Goal: Task Accomplishment & Management: Use online tool/utility

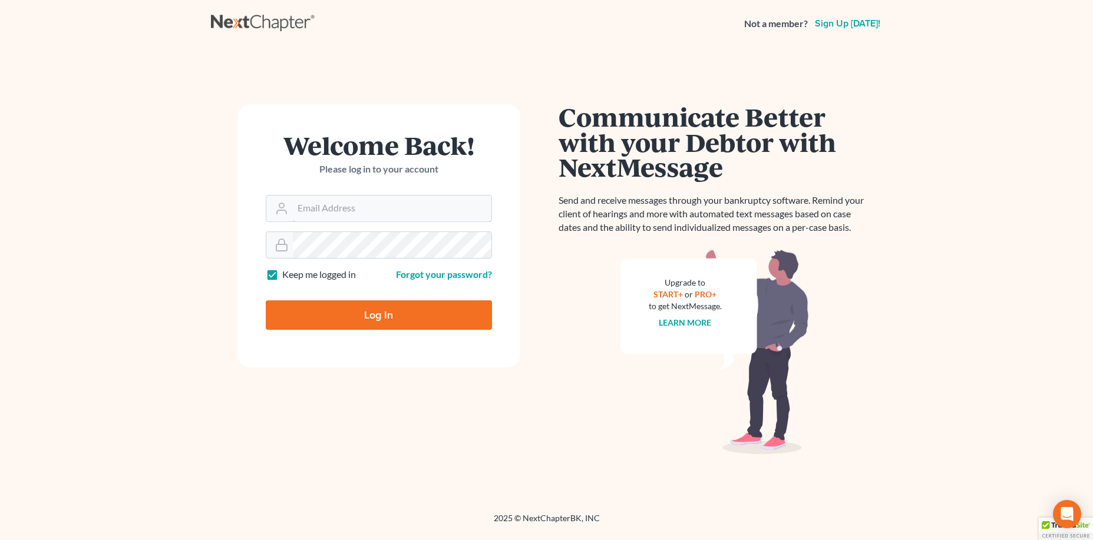
type input "[EMAIL_ADDRESS][DOMAIN_NAME]"
click at [389, 315] on input "Log In" at bounding box center [379, 315] width 226 height 29
type input "Thinking..."
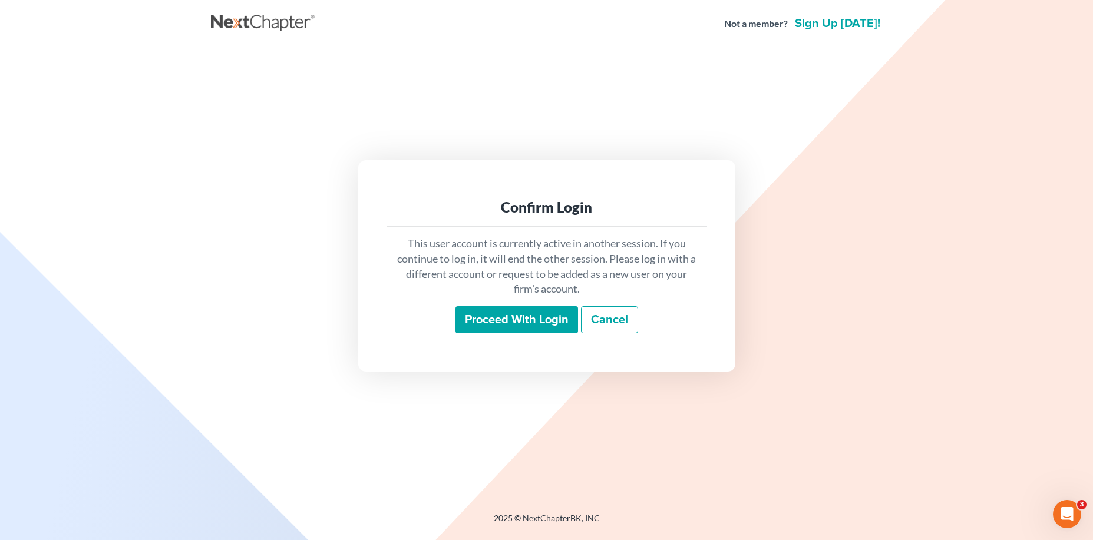
click at [540, 312] on input "Proceed with login" at bounding box center [517, 319] width 123 height 27
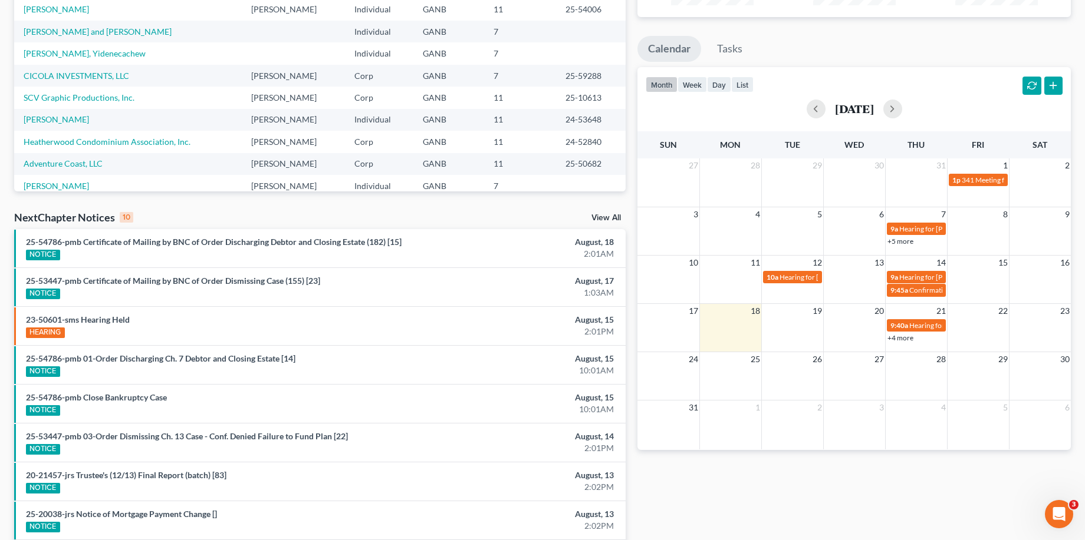
scroll to position [177, 0]
